Goal: Find contact information: Find contact information

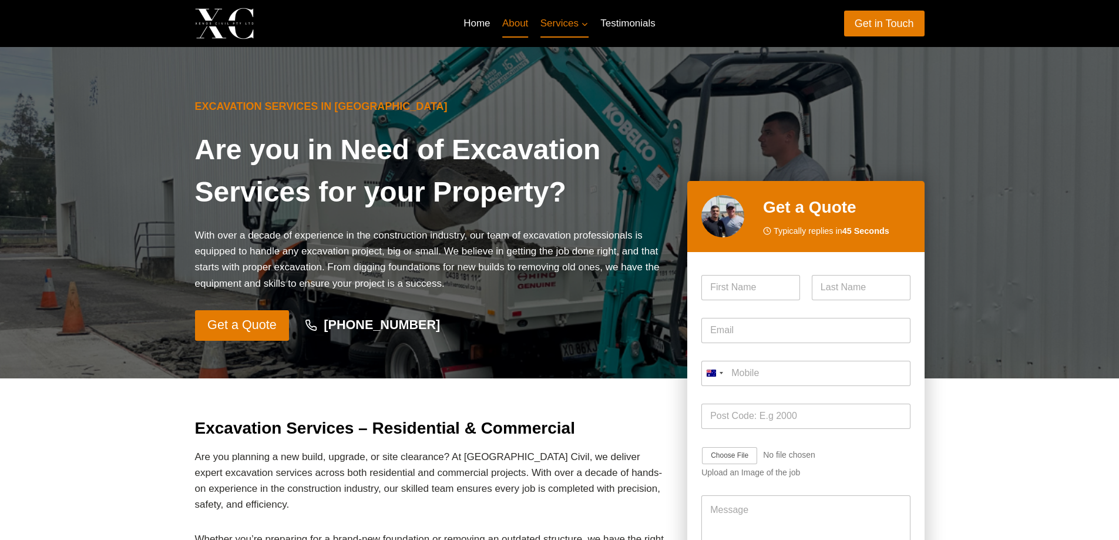
click at [522, 19] on link "About" at bounding box center [515, 23] width 38 height 28
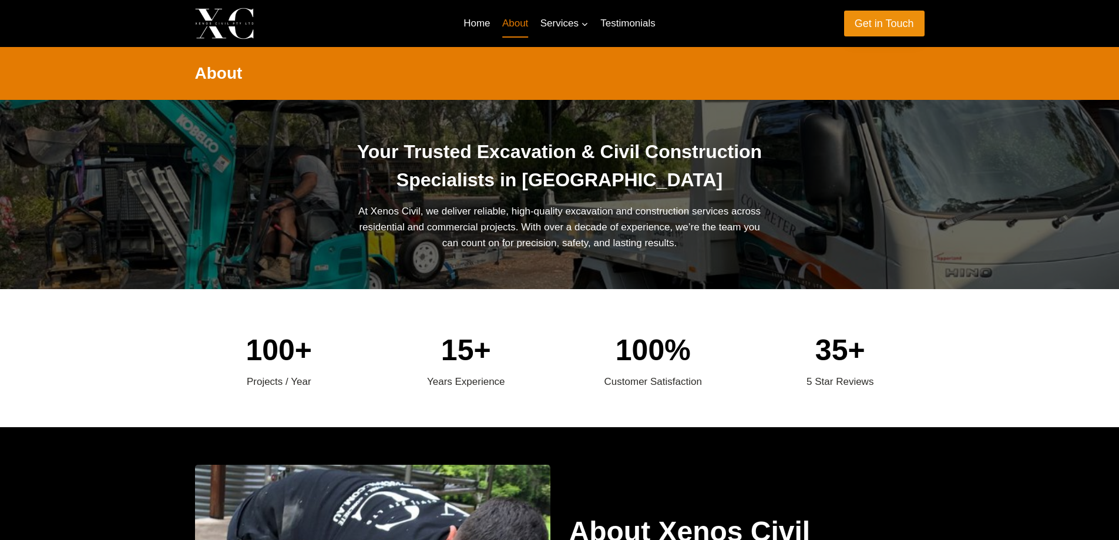
click at [884, 14] on link "Get in Touch" at bounding box center [884, 23] width 80 height 25
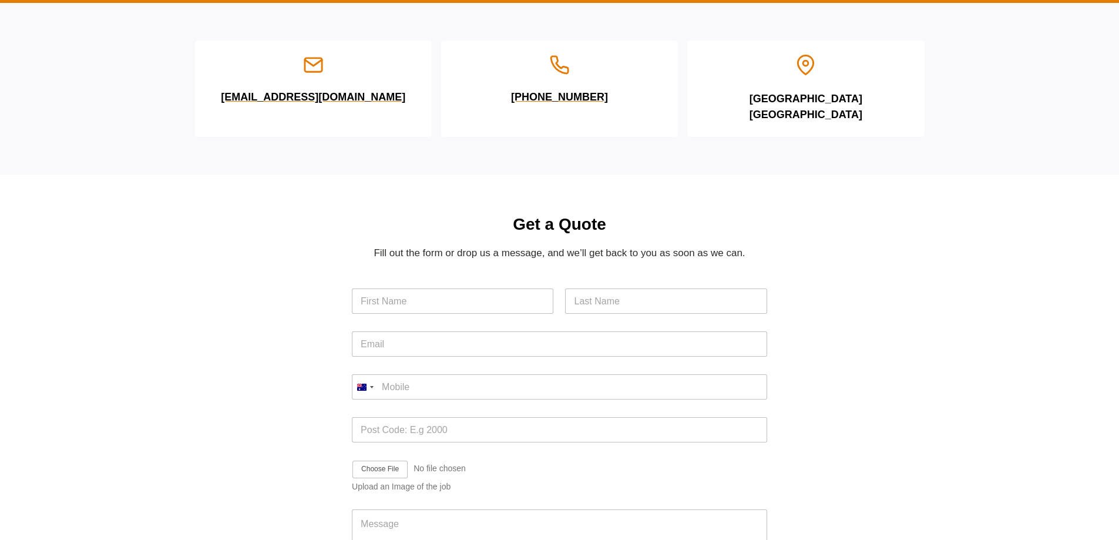
scroll to position [118, 0]
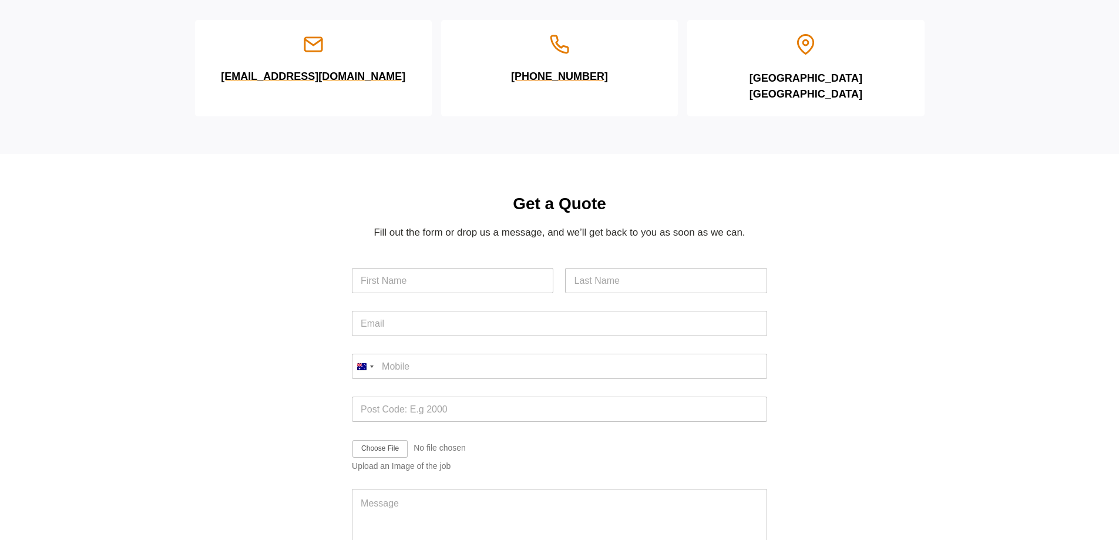
click at [297, 77] on h6 "[EMAIL_ADDRESS][DOMAIN_NAME]" at bounding box center [313, 70] width 209 height 30
click at [330, 76] on h6 "[EMAIL_ADDRESS][DOMAIN_NAME]" at bounding box center [313, 70] width 209 height 30
click at [315, 40] on icon at bounding box center [313, 44] width 21 height 21
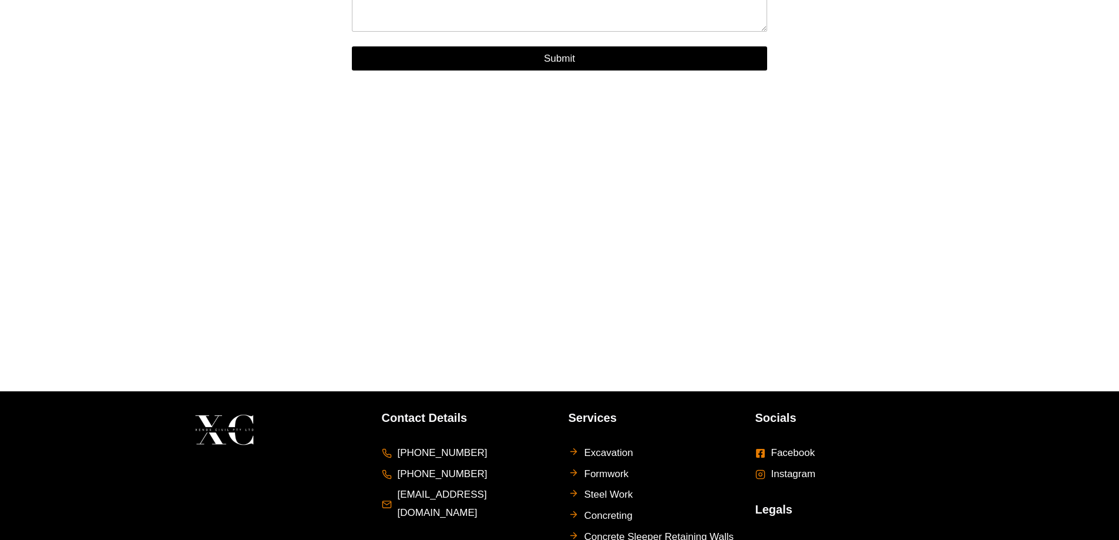
scroll to position [764, 0]
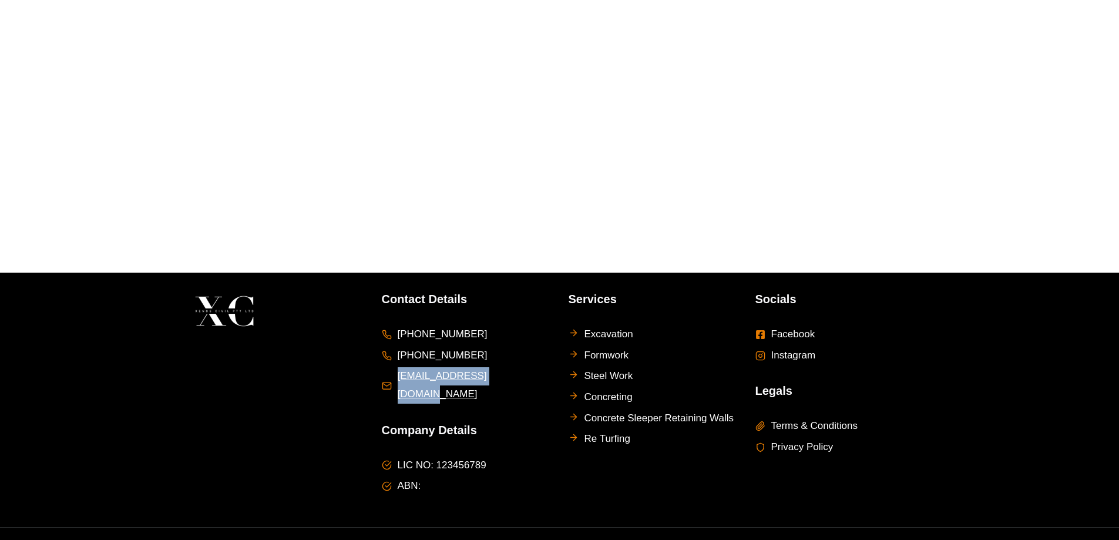
drag, startPoint x: 526, startPoint y: 365, endPoint x: 394, endPoint y: 361, distance: 132.3
click at [394, 367] on li "[EMAIL_ADDRESS][DOMAIN_NAME]" at bounding box center [466, 385] width 169 height 36
copy span "[EMAIL_ADDRESS][DOMAIN_NAME]"
